Goal: Browse casually: Explore the website without a specific task or goal

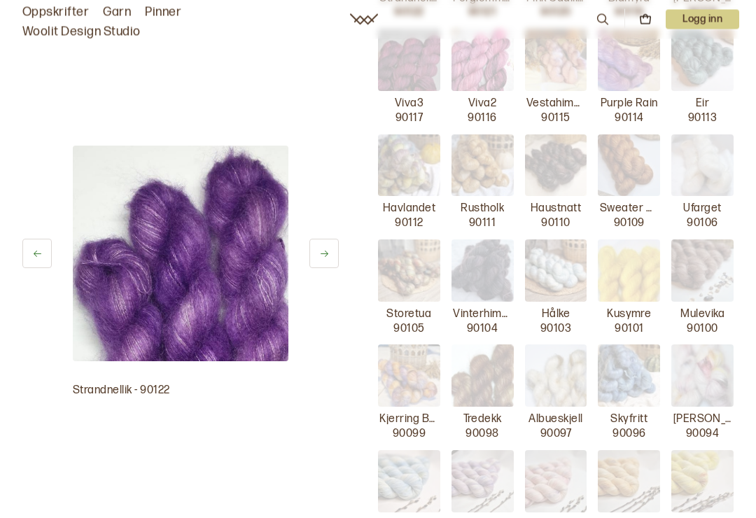
scroll to position [374, 0]
click at [330, 261] on button at bounding box center [323, 253] width 29 height 29
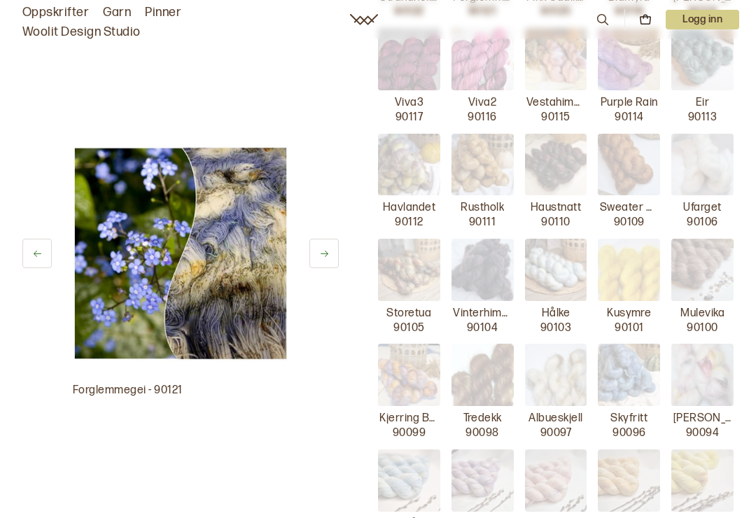
click at [329, 257] on icon at bounding box center [324, 254] width 11 height 11
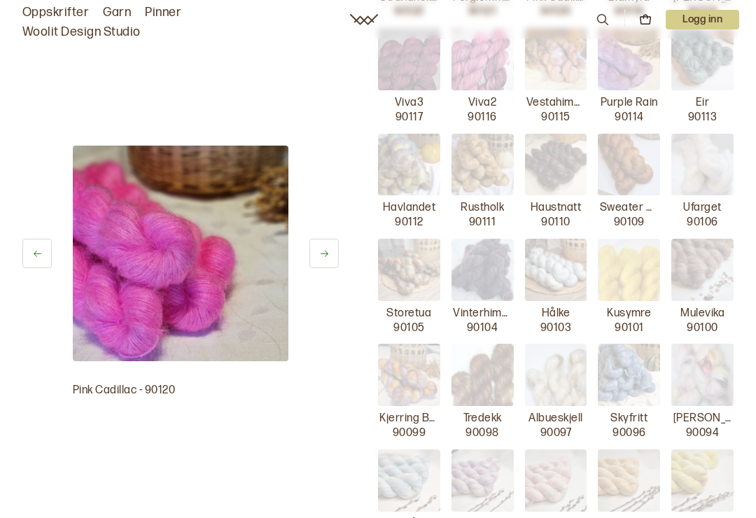
click at [330, 257] on button at bounding box center [323, 253] width 29 height 29
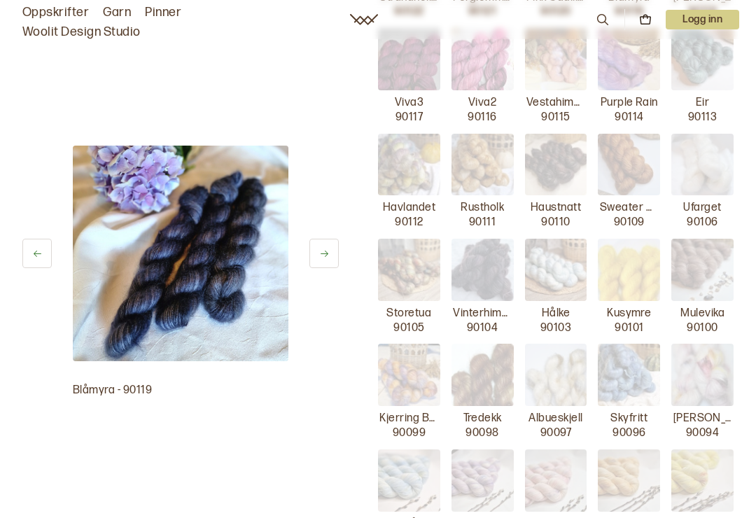
click at [326, 257] on icon at bounding box center [324, 254] width 11 height 11
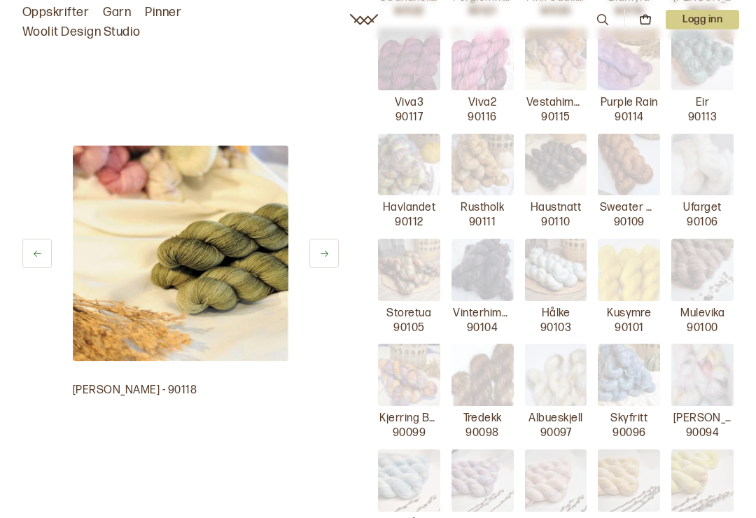
click at [328, 258] on icon at bounding box center [324, 254] width 11 height 11
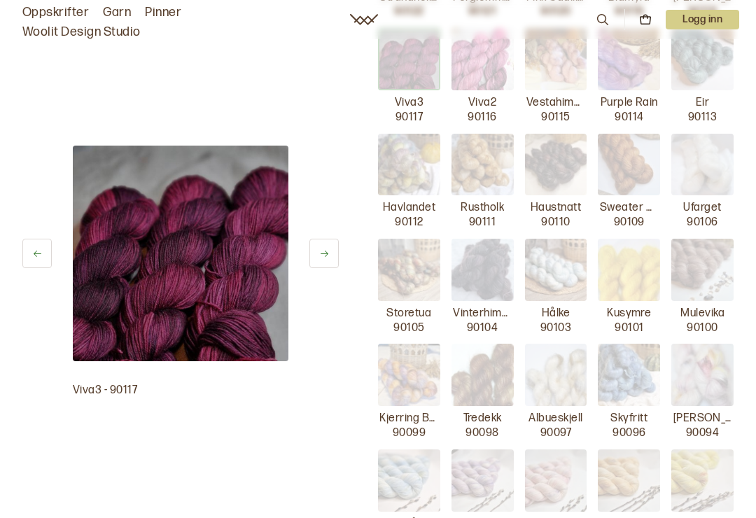
click at [326, 257] on icon at bounding box center [324, 254] width 11 height 11
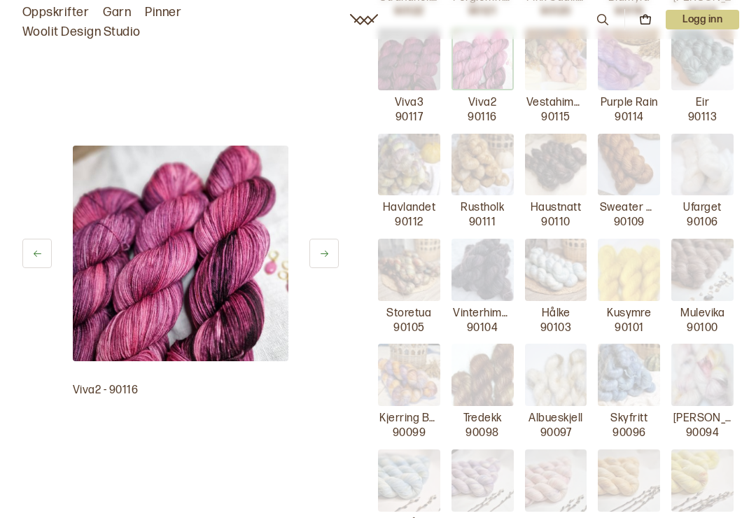
click at [326, 259] on button at bounding box center [323, 253] width 29 height 29
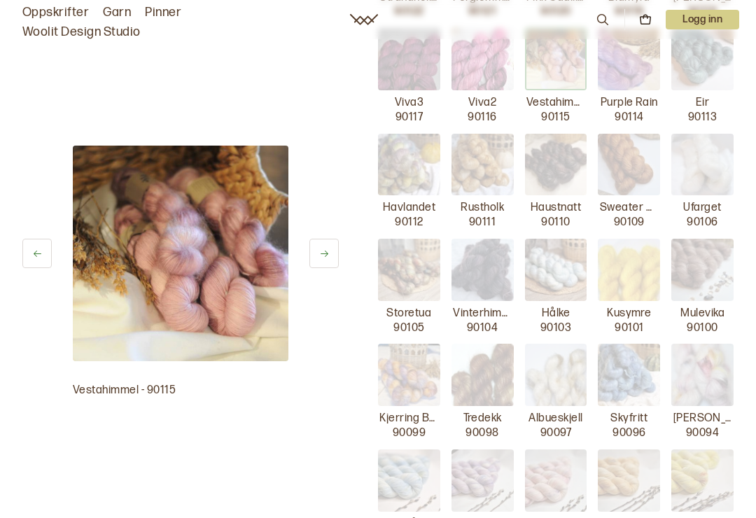
click at [325, 263] on button at bounding box center [323, 253] width 29 height 29
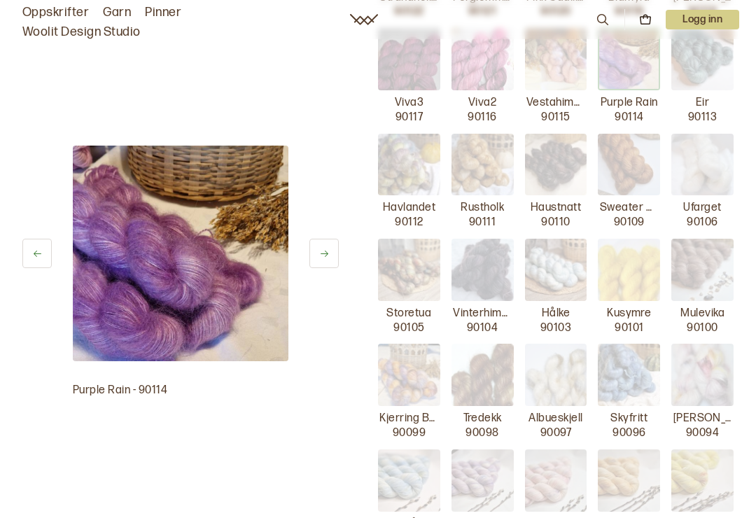
click at [326, 258] on icon at bounding box center [324, 254] width 11 height 11
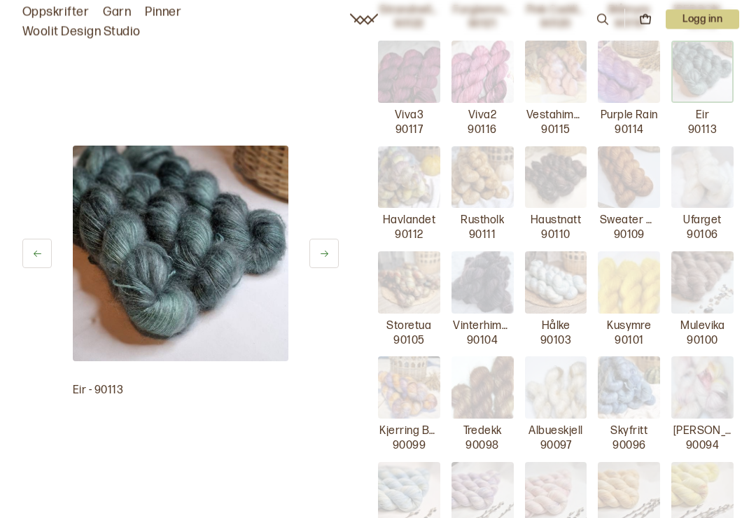
scroll to position [344, 0]
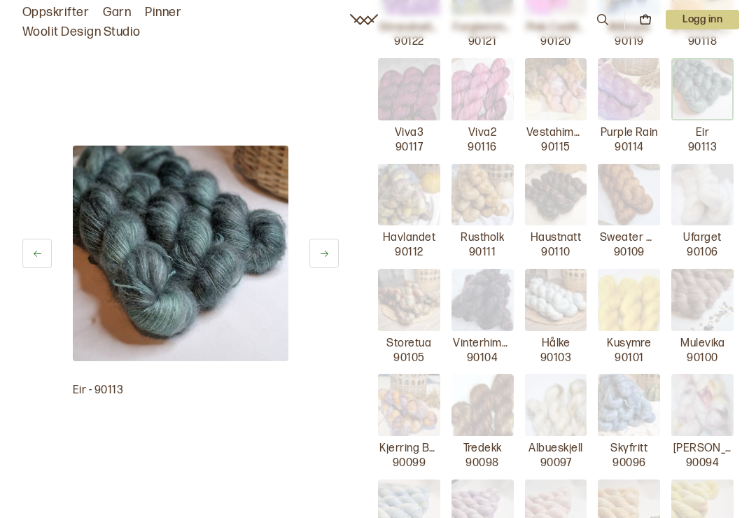
click at [331, 262] on button at bounding box center [323, 253] width 29 height 29
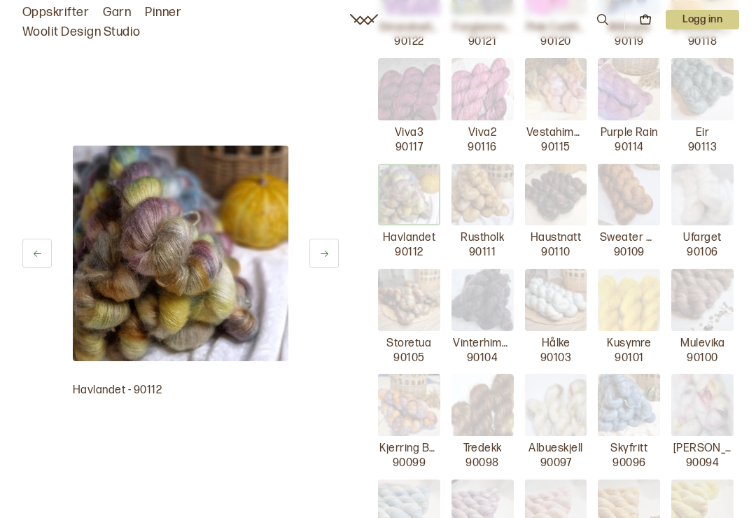
click at [335, 260] on button at bounding box center [323, 253] width 29 height 29
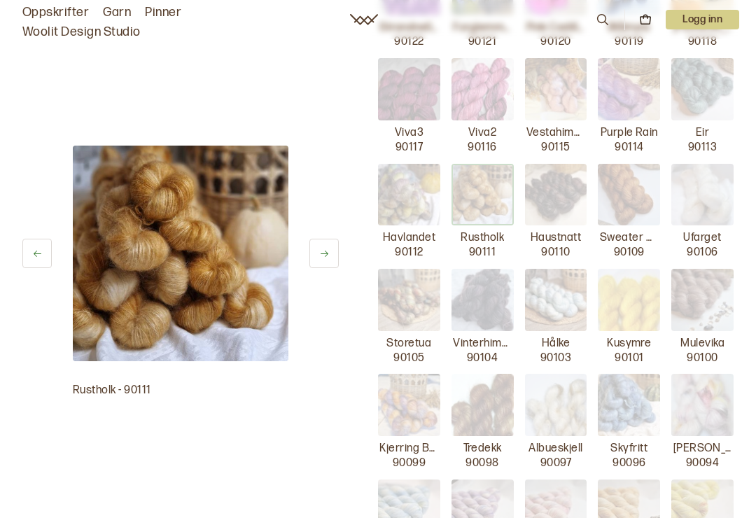
click at [329, 263] on button at bounding box center [323, 253] width 29 height 29
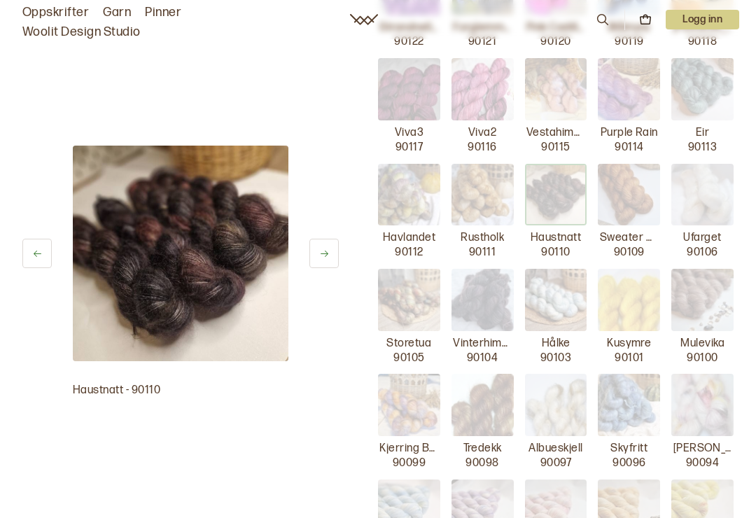
click at [328, 261] on button at bounding box center [323, 253] width 29 height 29
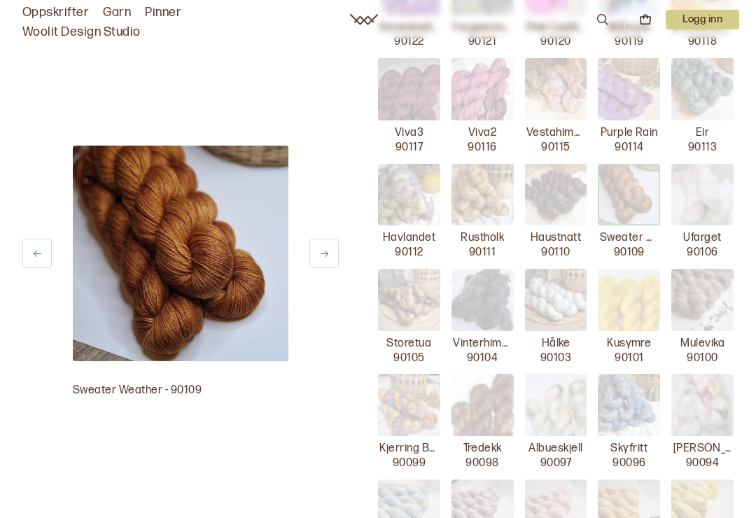
click at [330, 266] on button at bounding box center [323, 253] width 29 height 29
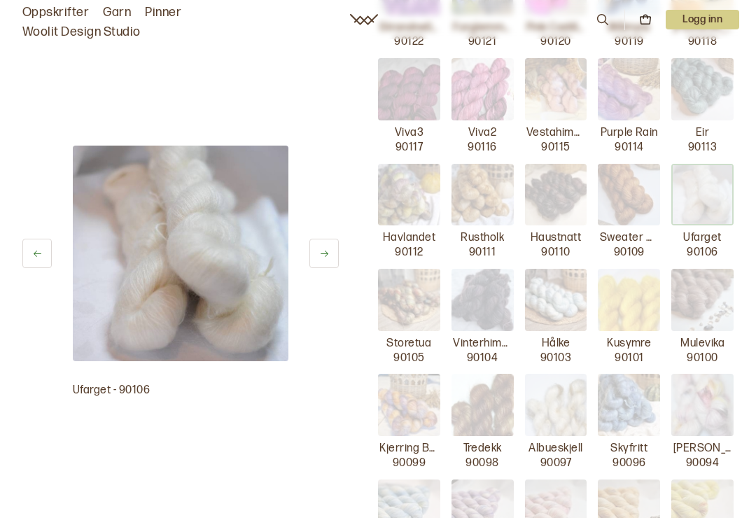
click at [323, 266] on button at bounding box center [323, 253] width 29 height 29
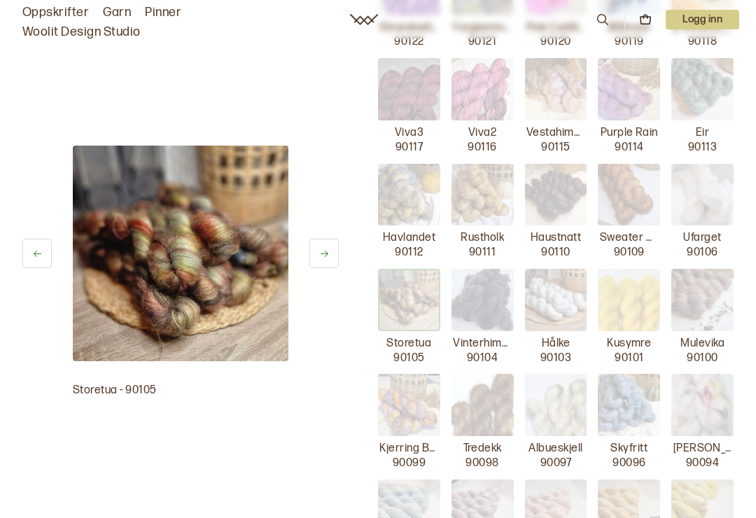
click at [320, 267] on button at bounding box center [323, 253] width 29 height 29
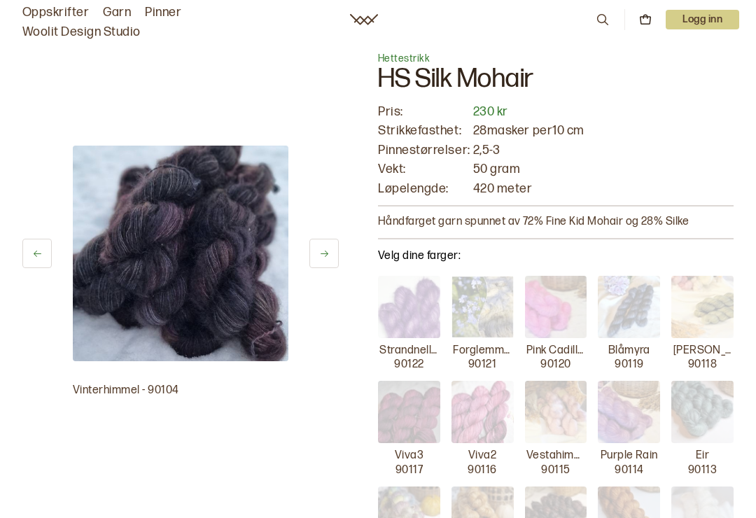
scroll to position [0, 0]
